Goal: Browse casually

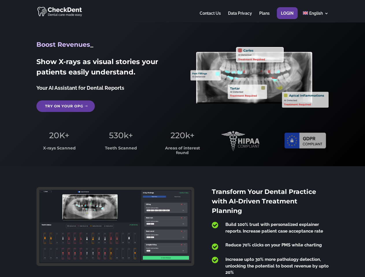
click at [182, 139] on span "220k+" at bounding box center [182, 135] width 24 height 10
click at [182, 11] on div at bounding box center [182, 11] width 292 height 23
click at [182, 139] on span "220k+" at bounding box center [182, 135] width 24 height 10
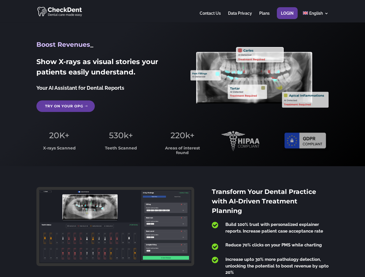
click at [182, 11] on div at bounding box center [182, 11] width 292 height 23
